Goal: Information Seeking & Learning: Check status

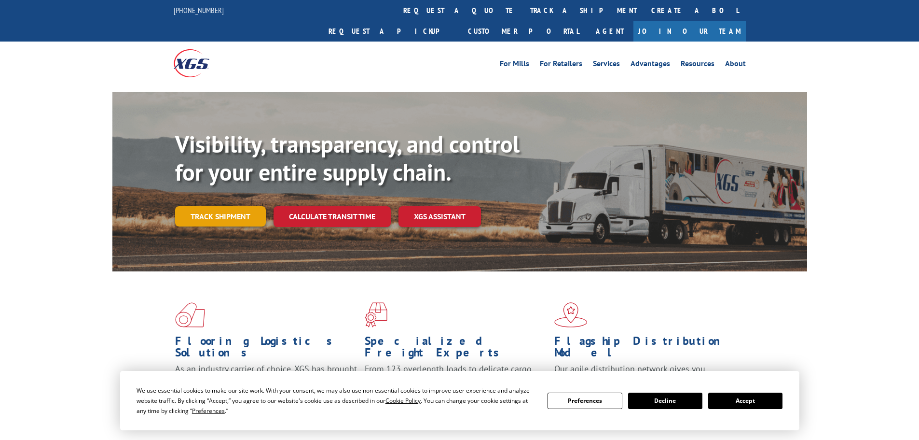
drag, startPoint x: 0, startPoint y: 0, endPoint x: 237, endPoint y: 196, distance: 308.1
click at [237, 206] on link "Track shipment" at bounding box center [220, 216] width 91 height 20
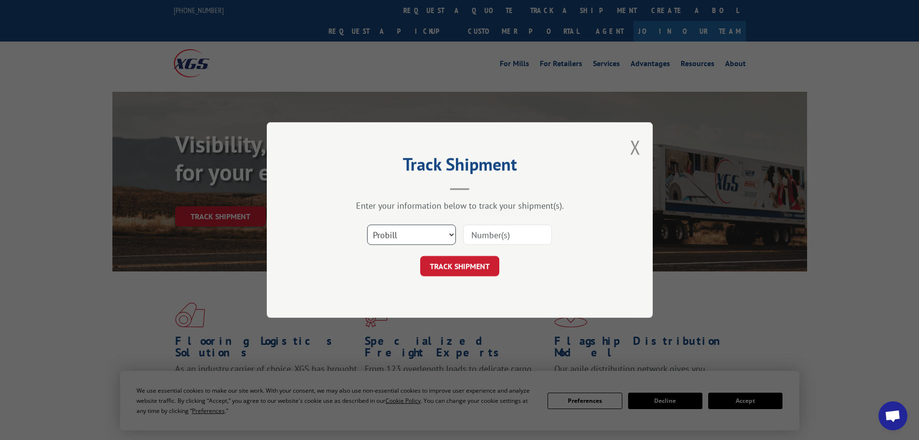
click at [429, 238] on select "Select category... Probill BOL PO" at bounding box center [411, 234] width 89 height 20
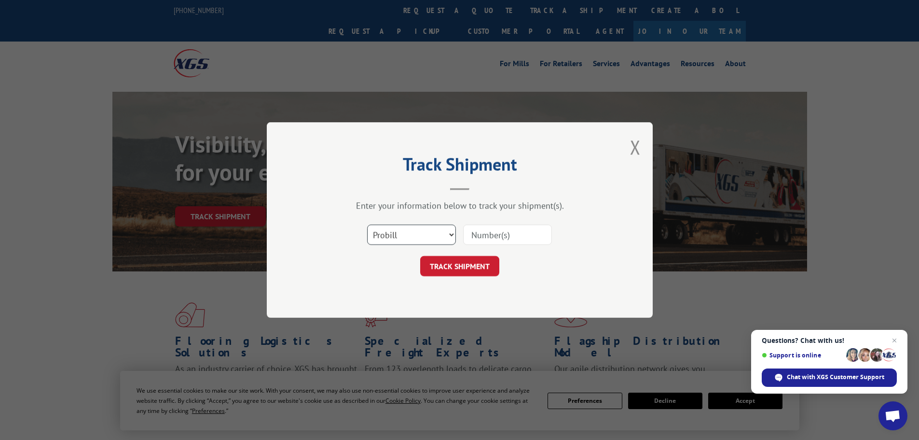
select select "bol"
click at [367, 224] on select "Select category... Probill BOL PO" at bounding box center [411, 234] width 89 height 20
click at [486, 234] on input at bounding box center [507, 234] width 89 height 20
paste input "17207622BOL"
type input "17207622BOL"
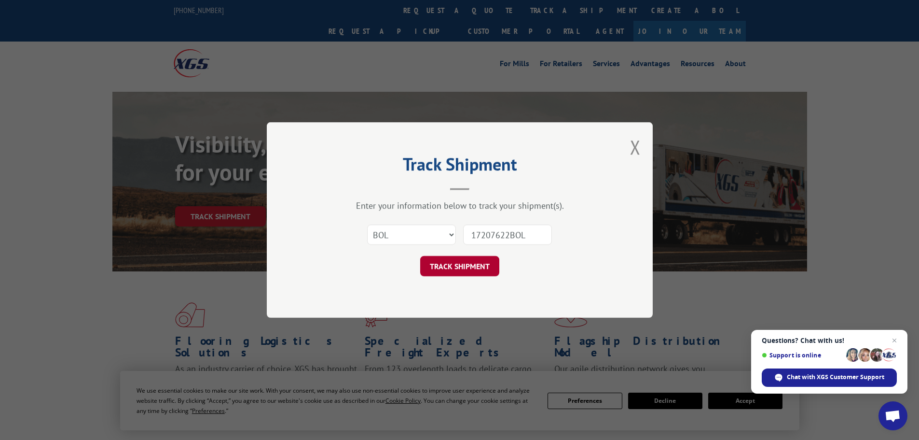
click at [480, 269] on button "TRACK SHIPMENT" at bounding box center [459, 266] width 79 height 20
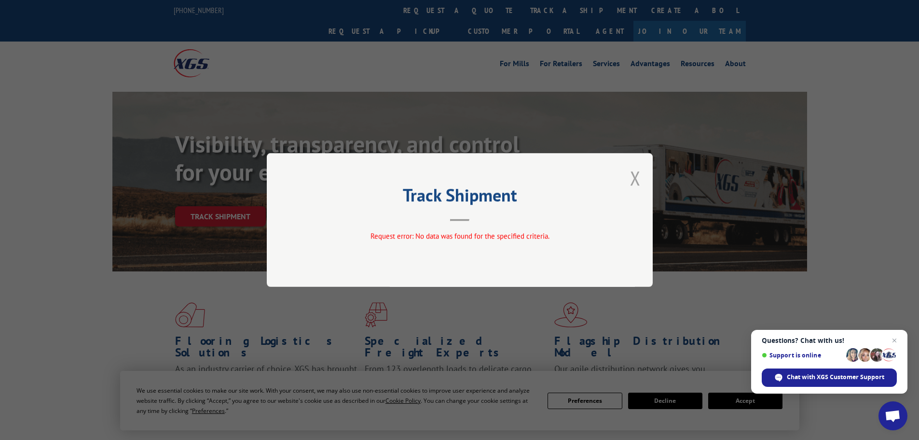
click at [637, 181] on button "Close modal" at bounding box center [635, 178] width 11 height 26
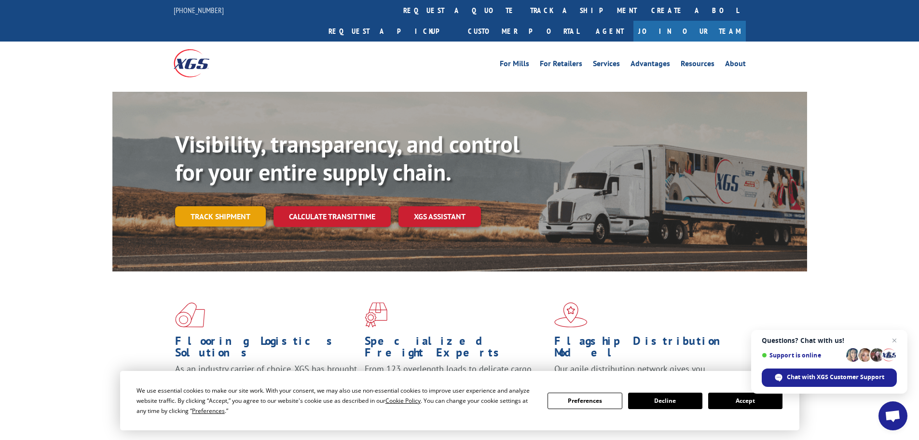
click at [231, 206] on link "Track shipment" at bounding box center [220, 216] width 91 height 20
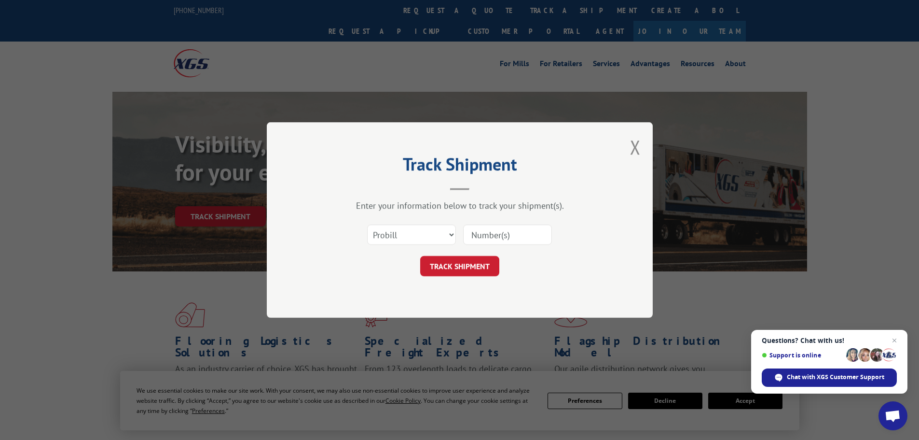
click at [514, 236] on input at bounding box center [507, 234] width 89 height 20
paste input "17207622BOL"
type input "17207622BOL"
click at [481, 265] on button "TRACK SHIPMENT" at bounding box center [459, 266] width 79 height 20
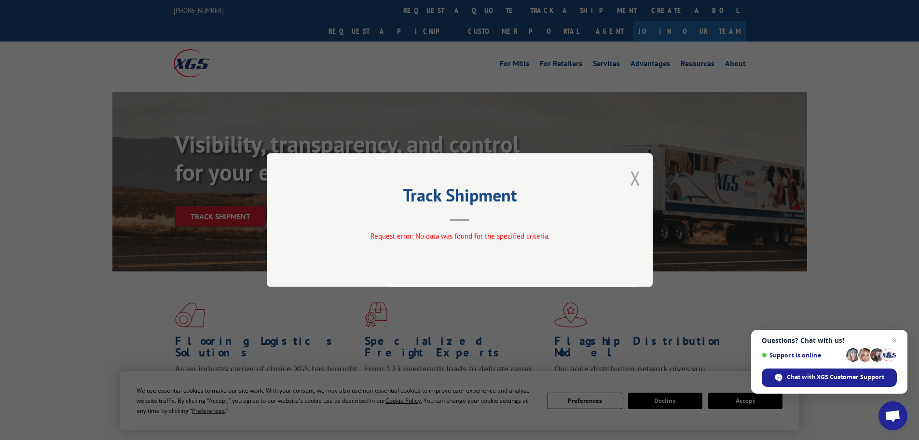
click at [636, 179] on button "Close modal" at bounding box center [635, 178] width 11 height 26
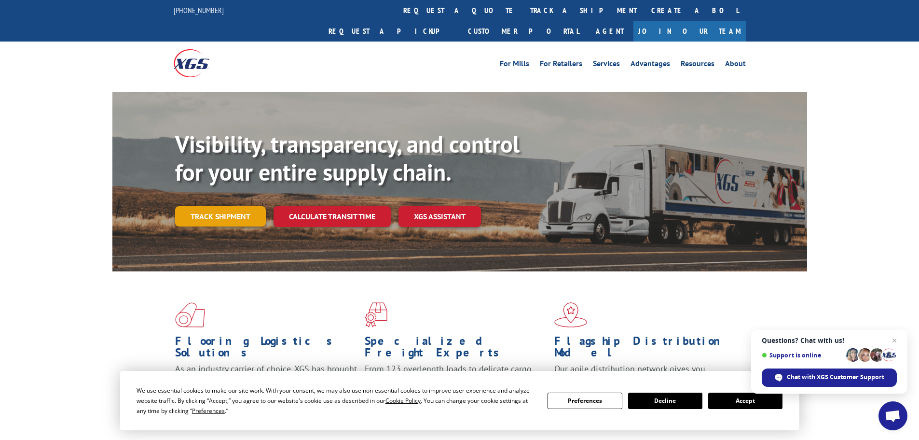
click at [237, 206] on link "Track shipment" at bounding box center [220, 216] width 91 height 20
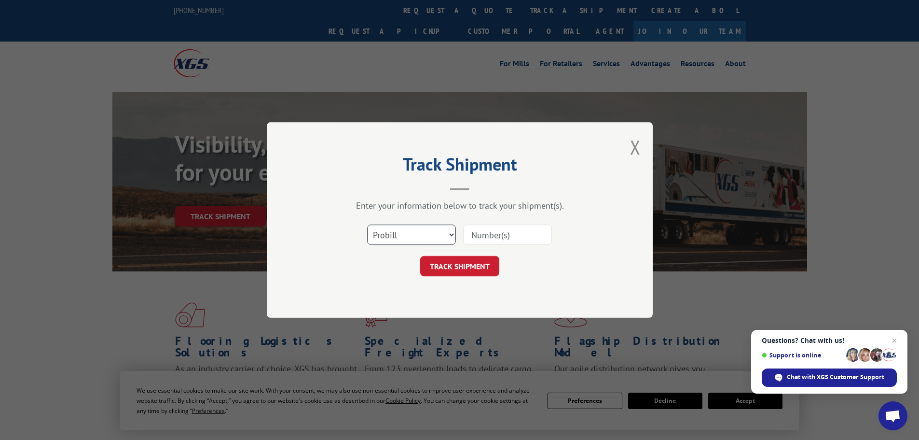
click at [424, 231] on select "Select category... Probill BOL PO" at bounding box center [411, 234] width 89 height 20
select select "po"
click at [367, 224] on select "Select category... Probill BOL PO" at bounding box center [411, 234] width 89 height 20
click at [489, 237] on input at bounding box center [507, 234] width 89 height 20
paste input "24563478"
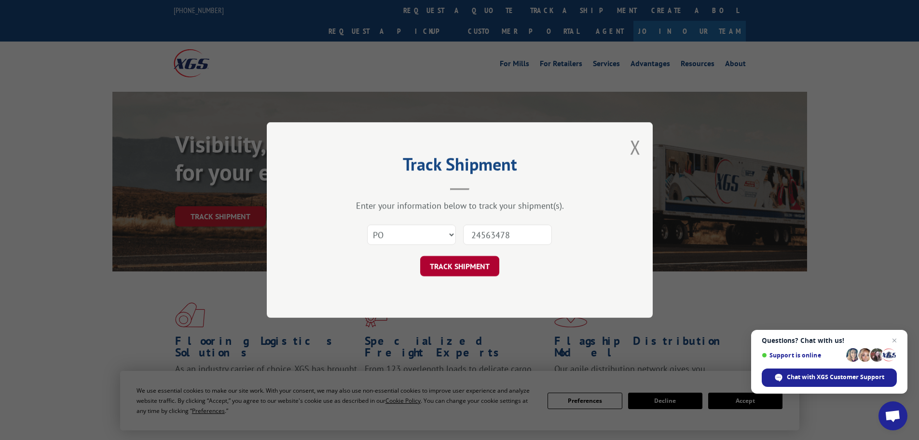
type input "24563478"
click at [477, 268] on button "TRACK SHIPMENT" at bounding box center [459, 266] width 79 height 20
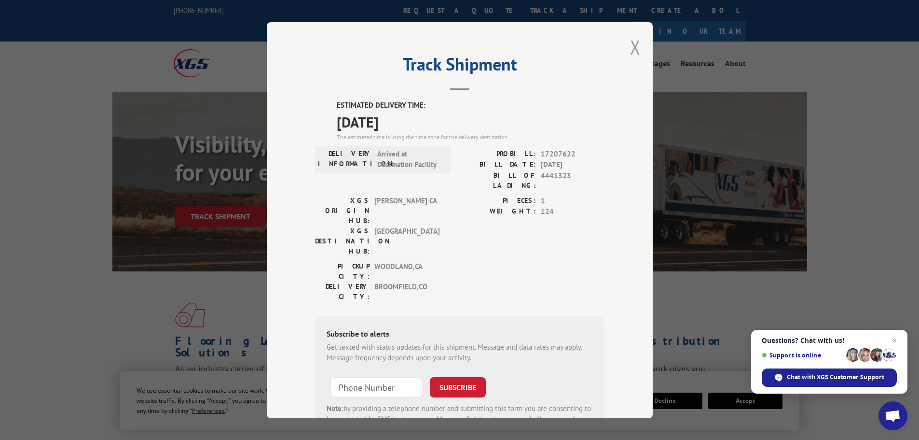
click at [631, 50] on button "Close modal" at bounding box center [635, 47] width 11 height 26
